Goal: Information Seeking & Learning: Learn about a topic

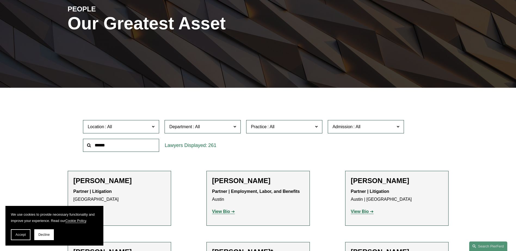
scroll to position [83, 0]
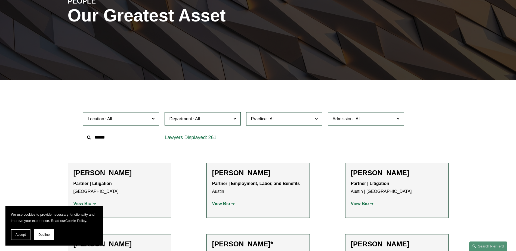
click at [190, 121] on span "Department" at bounding box center [180, 119] width 23 height 5
click at [139, 123] on label "Location" at bounding box center [121, 118] width 76 height 13
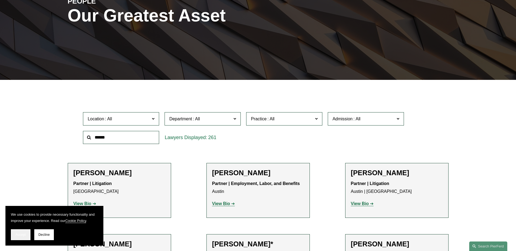
click at [24, 235] on span "Accept" at bounding box center [20, 235] width 10 height 4
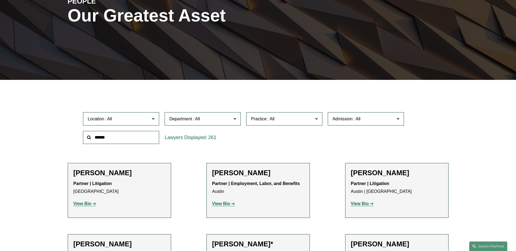
click at [301, 118] on span "Practice" at bounding box center [282, 118] width 62 height 7
click at [389, 115] on label "Admission" at bounding box center [366, 118] width 76 height 13
click at [223, 119] on span "Department" at bounding box center [200, 118] width 62 height 7
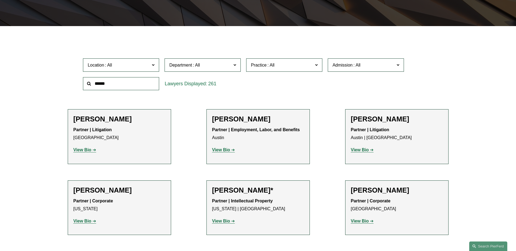
scroll to position [137, 0]
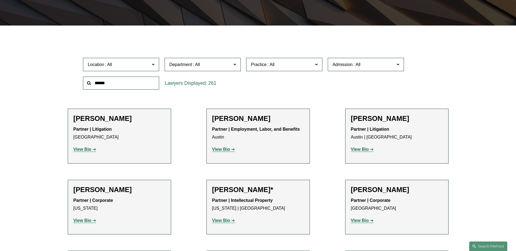
click at [76, 148] on strong "View Bio" at bounding box center [82, 149] width 18 height 5
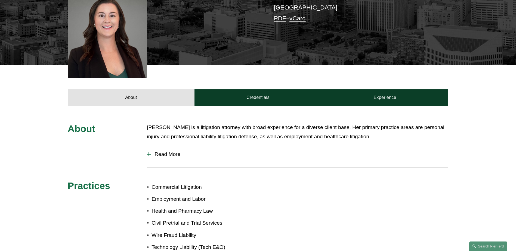
scroll to position [163, 0]
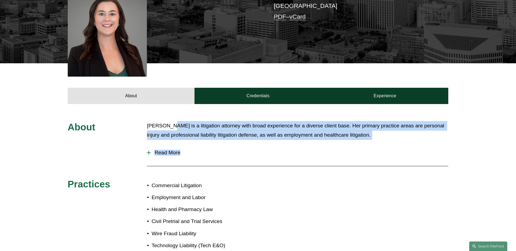
drag, startPoint x: 172, startPoint y: 117, endPoint x: 300, endPoint y: 185, distance: 145.1
click at [300, 185] on div "About Katie Ackels is a litigation attorney with broad experience for a diverse…" at bounding box center [258, 190] width 516 height 139
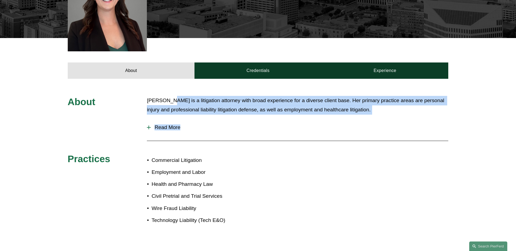
scroll to position [218, 0]
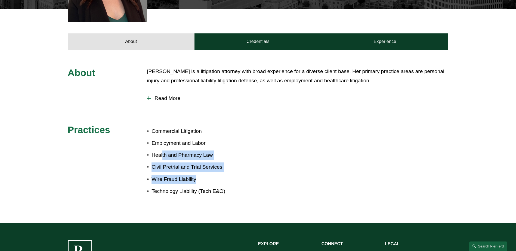
drag, startPoint x: 162, startPoint y: 150, endPoint x: 211, endPoint y: 176, distance: 55.7
click at [211, 176] on ul "Commercial Litigation Employment and Labor Health and Pharmacy Law Civil Pretri…" at bounding box center [202, 161] width 111 height 69
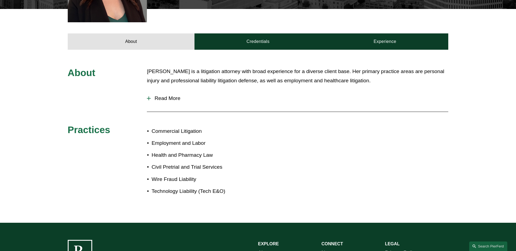
click at [211, 176] on ul "Commercial Litigation Employment and Labor Health and Pharmacy Law Civil Pretri…" at bounding box center [202, 161] width 111 height 69
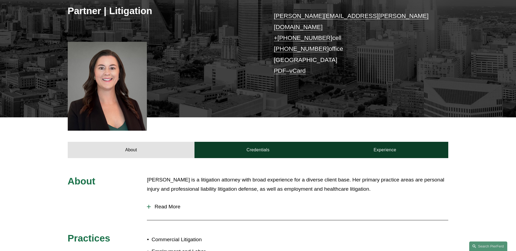
scroll to position [0, 0]
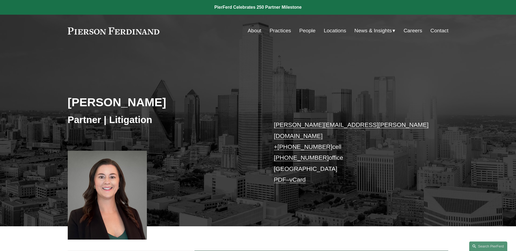
click at [103, 35] on div "About Practices People Locations News & Insights News" at bounding box center [258, 31] width 381 height 10
click at [105, 31] on link at bounding box center [114, 30] width 92 height 7
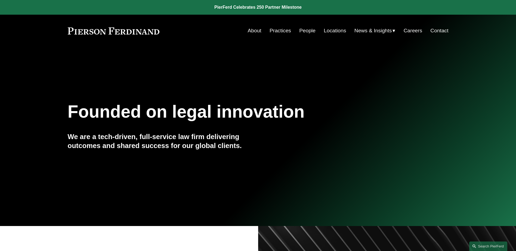
click at [265, 6] on link at bounding box center [258, 7] width 516 height 15
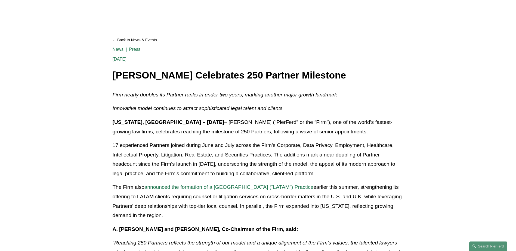
scroll to position [54, 0]
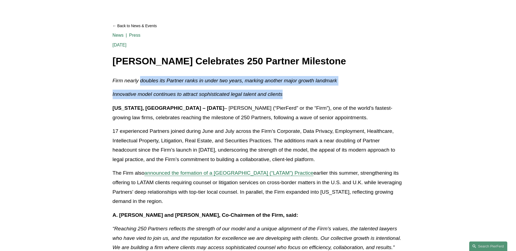
drag, startPoint x: 148, startPoint y: 81, endPoint x: 310, endPoint y: 92, distance: 162.2
click at [310, 92] on p "Innovative model continues to attract sophisticated legal talent and clients" at bounding box center [258, 95] width 291 height 10
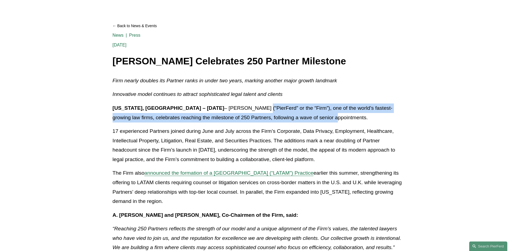
drag, startPoint x: 237, startPoint y: 109, endPoint x: 289, endPoint y: 119, distance: 52.6
click at [289, 119] on p "New York, NY – August 20, 2025 – Pierson Ferdinand LLP (“PierFerd” or the “Firm…" at bounding box center [258, 113] width 291 height 19
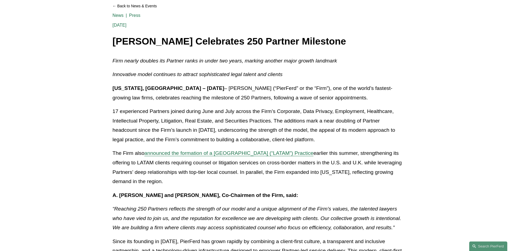
scroll to position [82, 0]
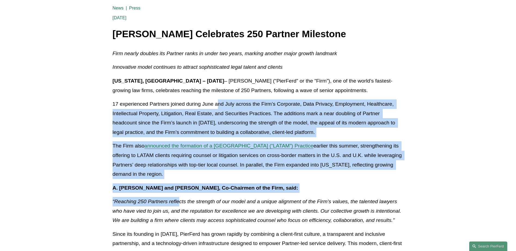
drag, startPoint x: 219, startPoint y: 106, endPoint x: 178, endPoint y: 205, distance: 107.7
click at [178, 205] on p "“Reaching 250 Partners reflects the strength of our model and a unique alignmen…" at bounding box center [258, 211] width 291 height 28
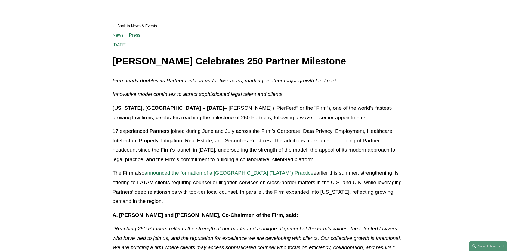
scroll to position [0, 0]
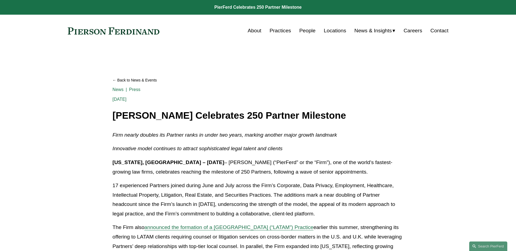
click at [407, 32] on link "Careers" at bounding box center [413, 31] width 18 height 10
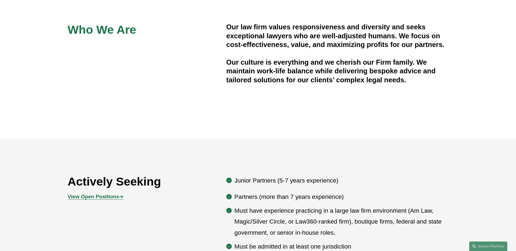
scroll to position [272, 0]
